Goal: Information Seeking & Learning: Learn about a topic

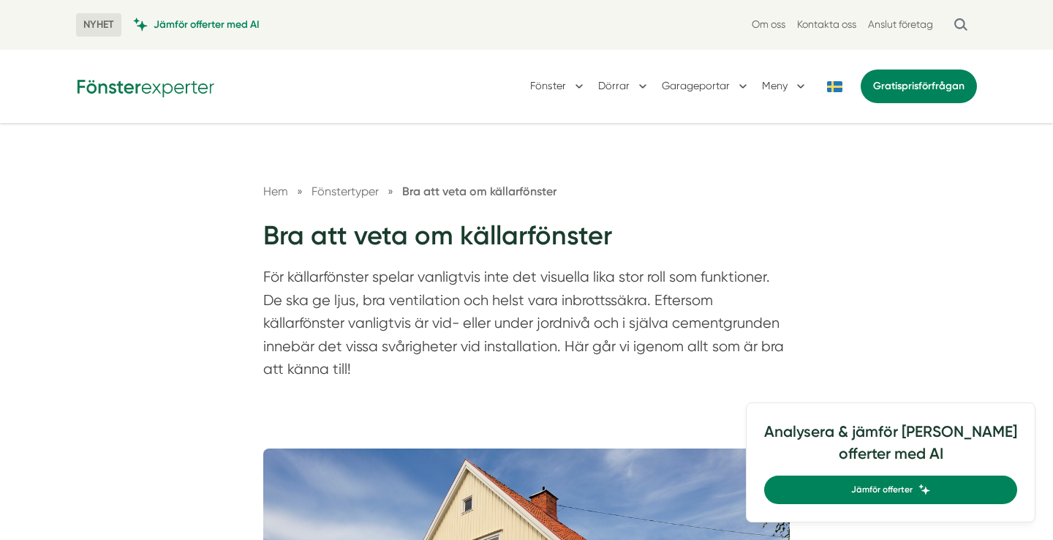
click at [184, 84] on img at bounding box center [145, 86] width 139 height 23
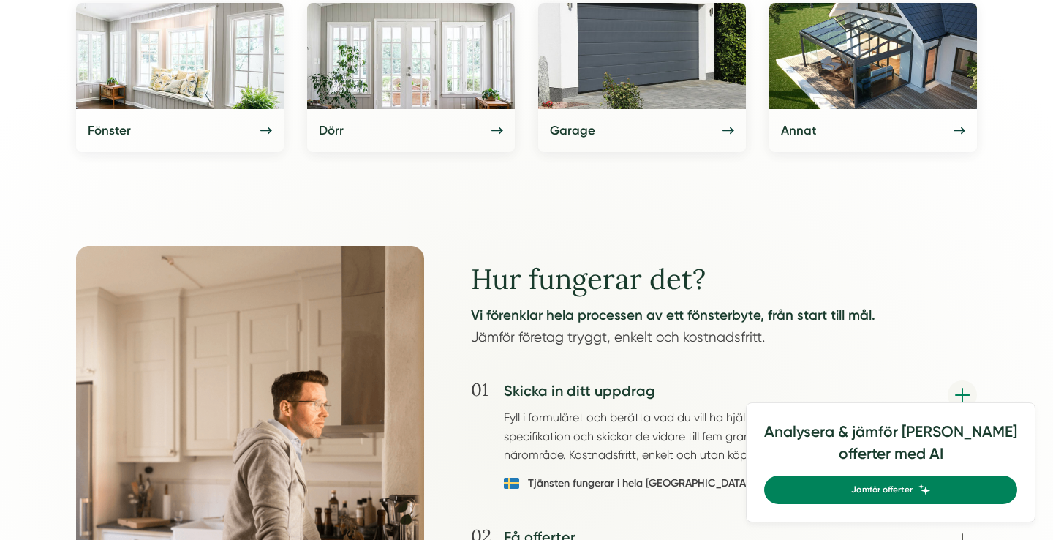
scroll to position [803, 0]
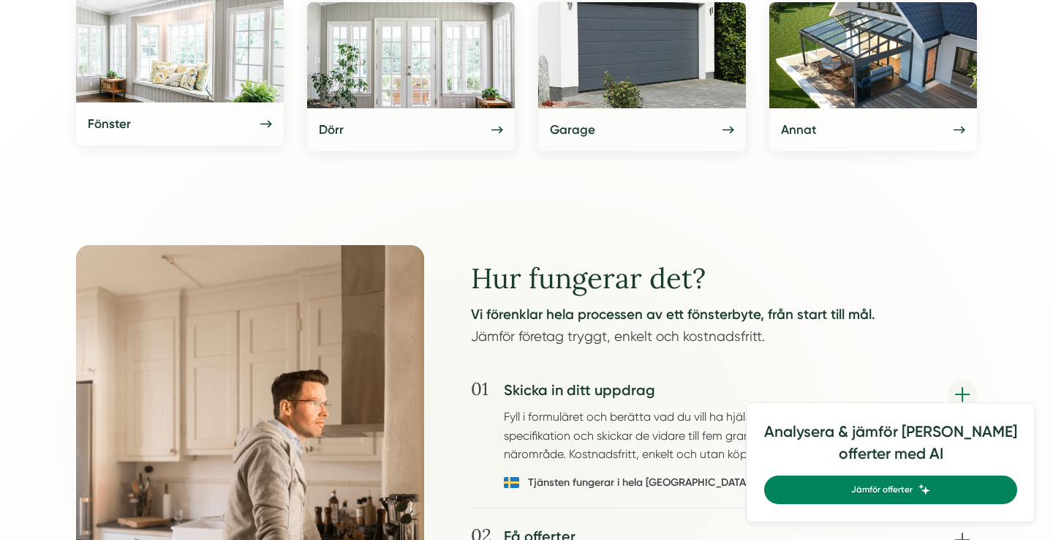
click at [249, 97] on img at bounding box center [180, 49] width 208 height 106
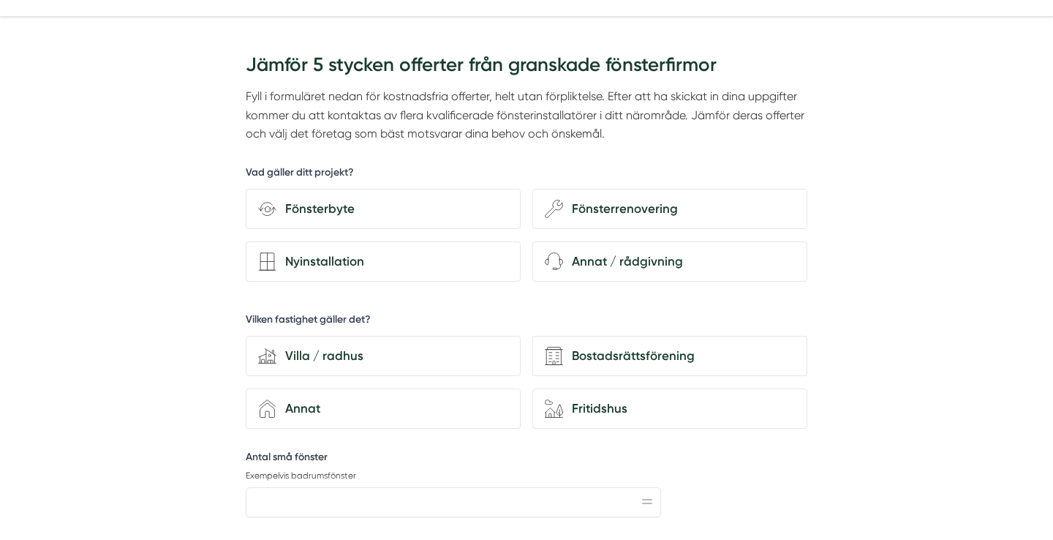
scroll to position [108, 0]
click at [425, 200] on div "Fönsterbyte" at bounding box center [392, 207] width 232 height 20
click at [0, 0] on input "Fönsterbyte" at bounding box center [0, 0] width 0 height 0
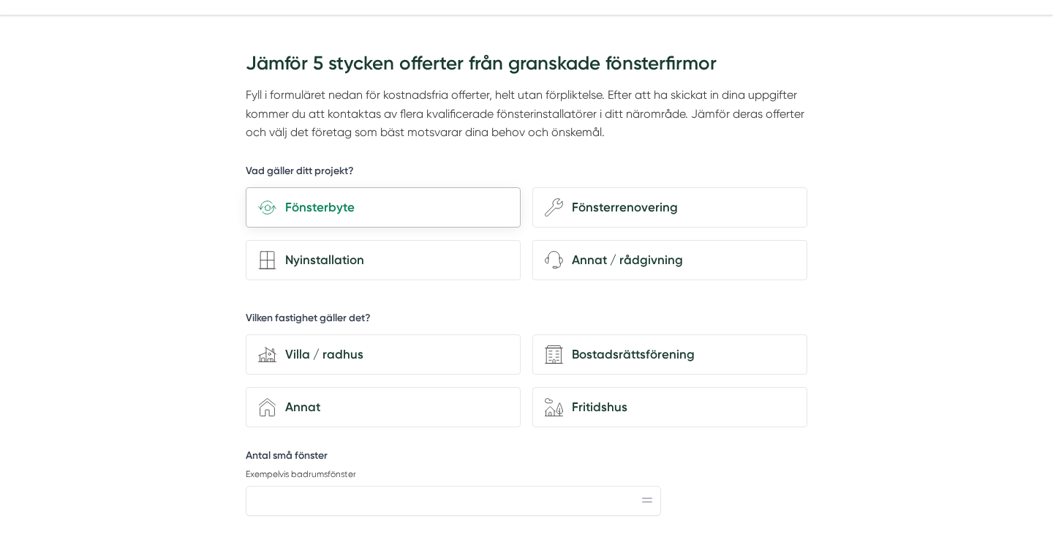
click at [425, 200] on div "Fönsterbyte" at bounding box center [392, 207] width 232 height 20
click at [0, 0] on input "Fönsterbyte" at bounding box center [0, 0] width 0 height 0
click at [330, 208] on div "Fönsterbyte" at bounding box center [392, 207] width 232 height 20
click at [0, 0] on input "Fönsterbyte" at bounding box center [0, 0] width 0 height 0
click at [620, 209] on div "Fönsterrenovering" at bounding box center [679, 207] width 232 height 20
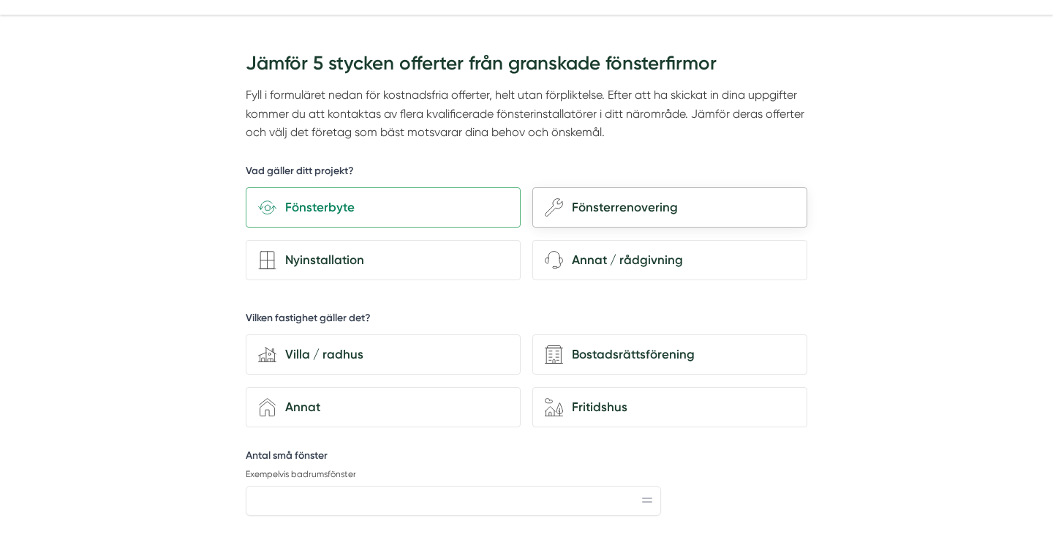
click at [0, 0] on input "wench Fönsterrenovering" at bounding box center [0, 0] width 0 height 0
click at [609, 265] on div "Annat / rådgivning" at bounding box center [679, 260] width 232 height 20
click at [0, 0] on input "headphones-customer-support Annat / rådgivning" at bounding box center [0, 0] width 0 height 0
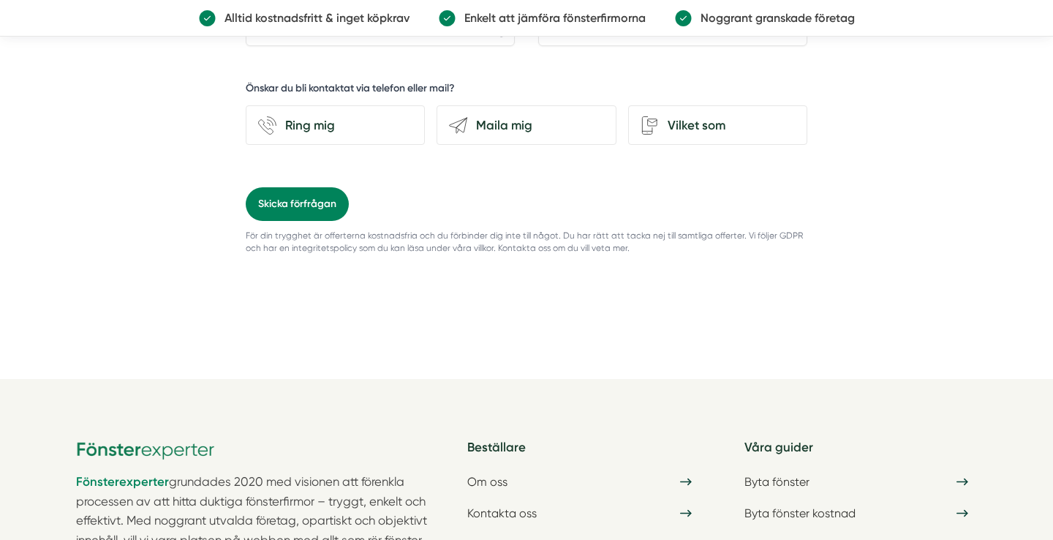
scroll to position [1284, 0]
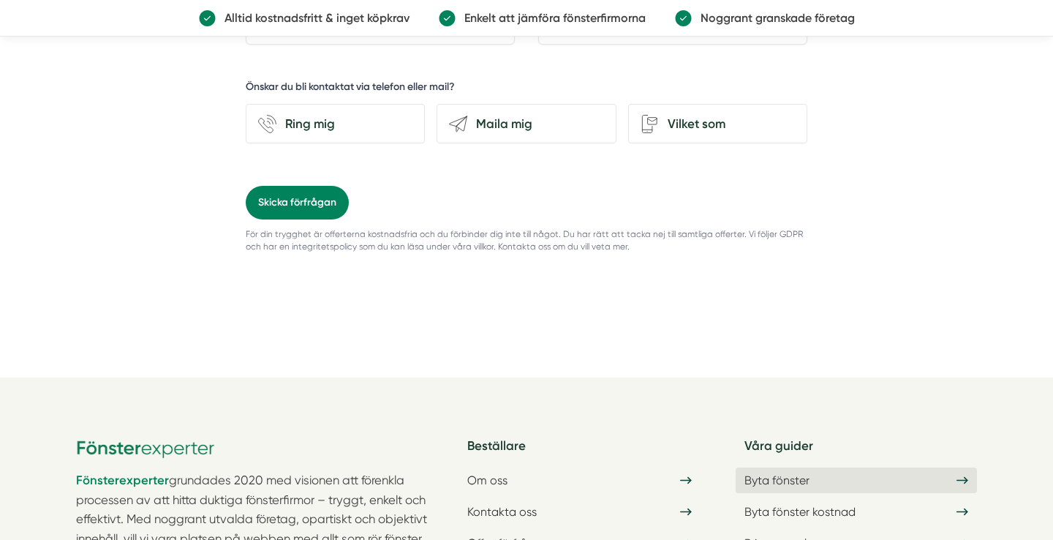
click at [792, 467] on link "Byta fönster" at bounding box center [855, 480] width 241 height 26
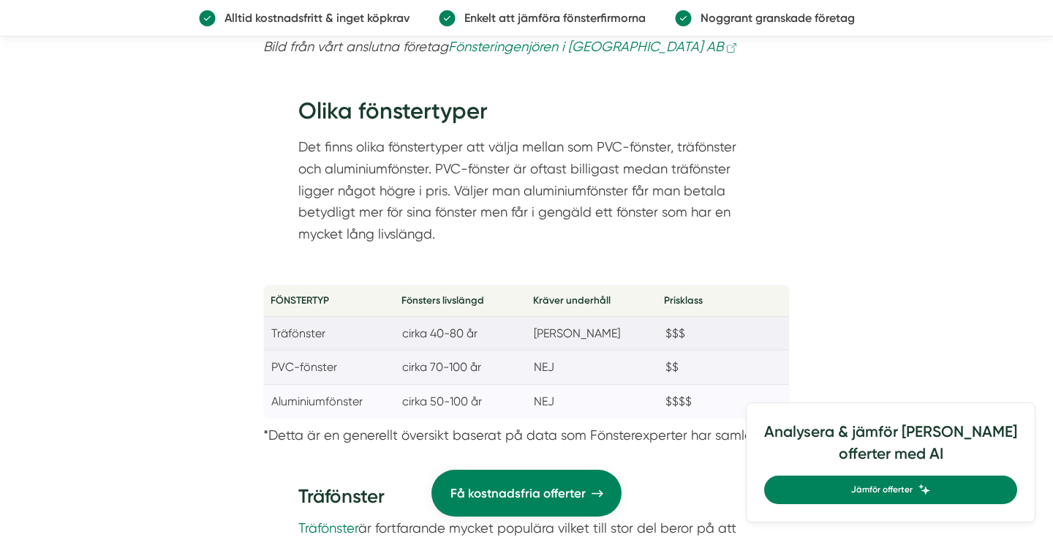
scroll to position [5245, 0]
